Goal: Task Accomplishment & Management: Use online tool/utility

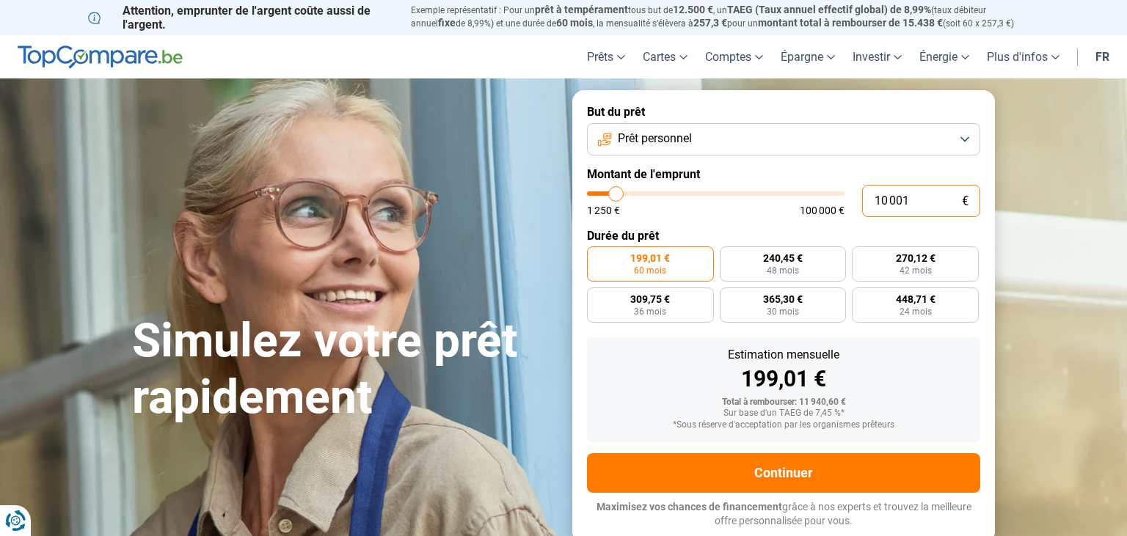
drag, startPoint x: 917, startPoint y: 200, endPoint x: 864, endPoint y: 194, distance: 53.1
click at [864, 194] on input "10 001" at bounding box center [921, 201] width 118 height 32
type input "5"
type input "1250"
type input "50"
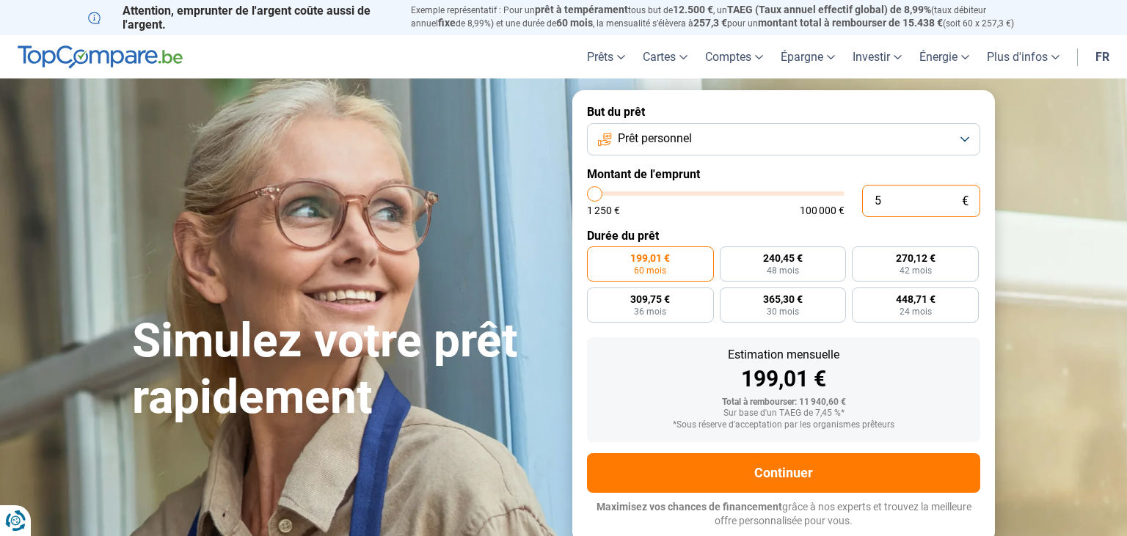
type input "1250"
type input "500"
type input "1250"
type input "5 000"
type input "5000"
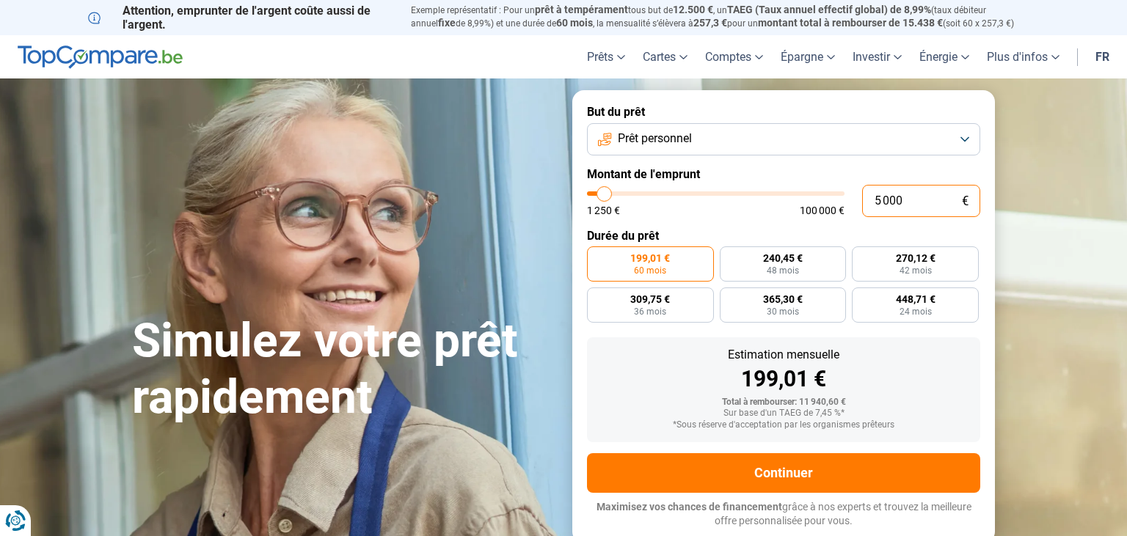
radio input "true"
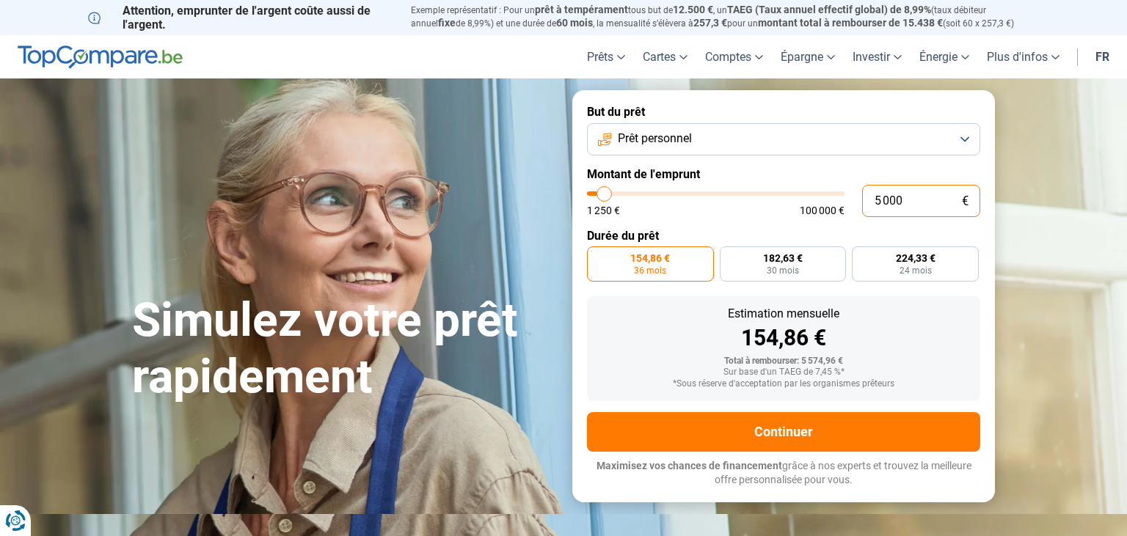
type input "5 000"
click at [817, 147] on button "Prêt personnel" at bounding box center [783, 139] width 393 height 32
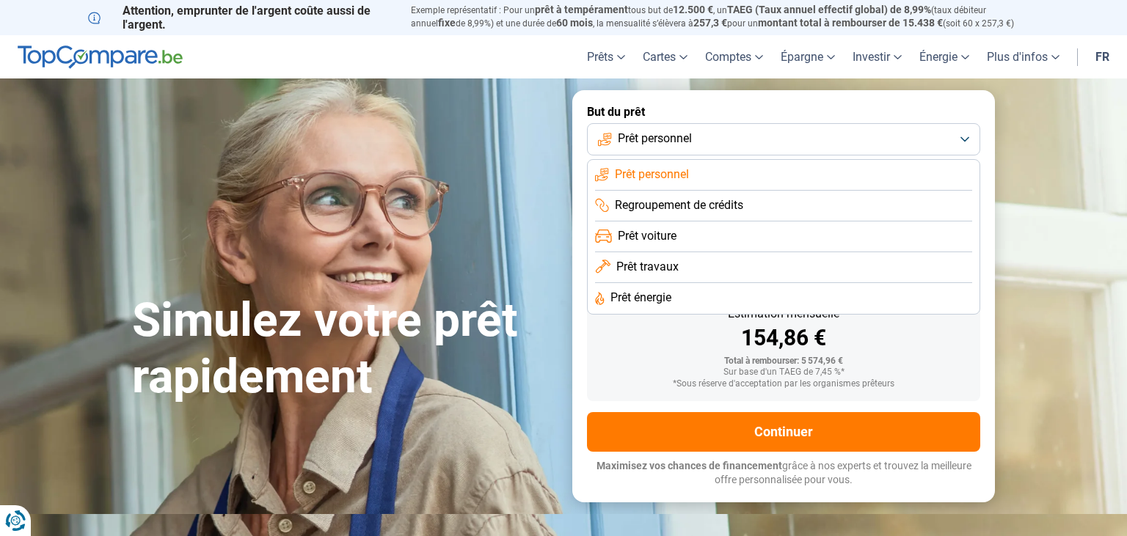
click at [817, 147] on button "Prêt personnel" at bounding box center [783, 139] width 393 height 32
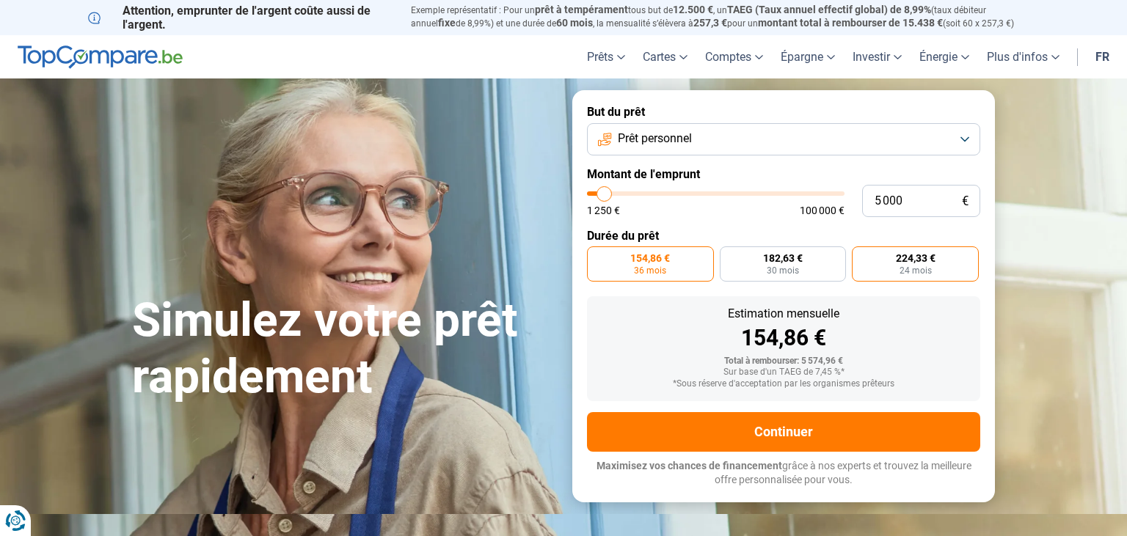
click at [884, 270] on label "224,33 € 24 mois" at bounding box center [915, 264] width 127 height 35
click at [861, 256] on input "224,33 € 24 mois" at bounding box center [857, 252] width 10 height 10
radio input "true"
